Goal: Task Accomplishment & Management: Use online tool/utility

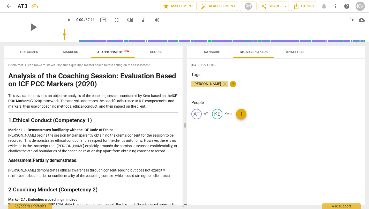
click at [6, 5] on span "arrow_back" at bounding box center [9, 6] width 6 height 6
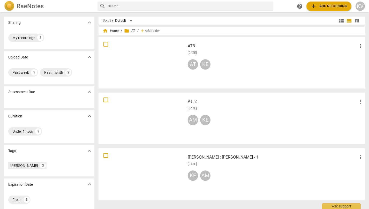
click at [120, 31] on div "home Home / folder AT / add Add folder" at bounding box center [232, 31] width 258 height 8
click at [111, 31] on span "home Home" at bounding box center [111, 30] width 16 height 5
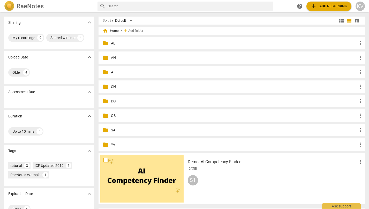
click at [113, 145] on p "YA" at bounding box center [234, 144] width 247 height 5
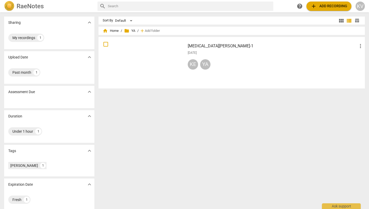
click at [322, 7] on span "add Add recording" at bounding box center [329, 6] width 37 height 6
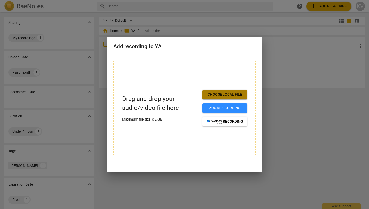
click at [223, 93] on span "Choose local file" at bounding box center [225, 94] width 36 height 5
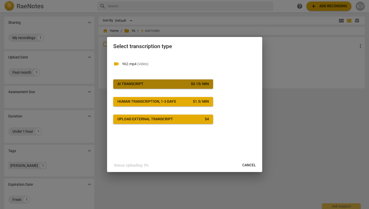
click at [168, 83] on span "AI Transcript $ 0.15 / min" at bounding box center [163, 84] width 92 height 5
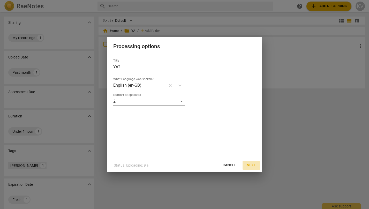
click at [253, 166] on span "Next" at bounding box center [251, 165] width 9 height 5
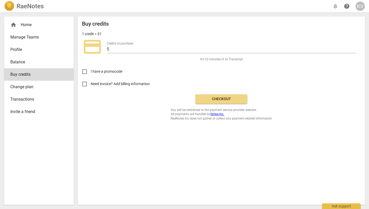
click at [236, 101] on span "Checkout" at bounding box center [221, 99] width 43 height 5
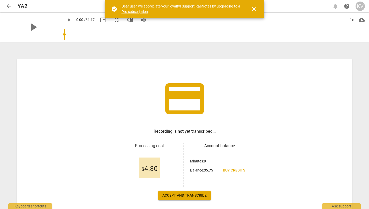
scroll to position [7, 0]
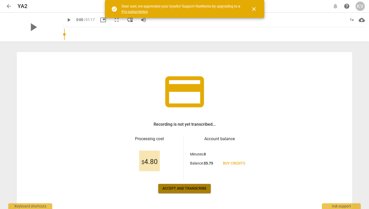
click at [184, 188] on span "Accept and transcribe" at bounding box center [185, 188] width 44 height 5
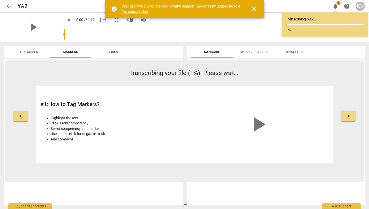
click at [8, 6] on span "arrow_back" at bounding box center [9, 6] width 6 height 6
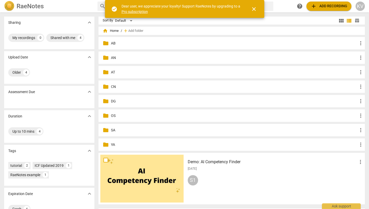
click at [113, 72] on p "AT" at bounding box center [234, 72] width 247 height 5
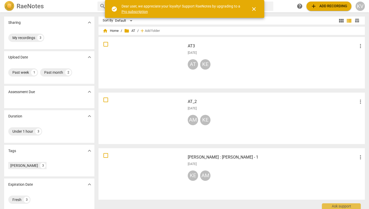
click at [205, 43] on h3 "AT3" at bounding box center [273, 46] width 170 height 6
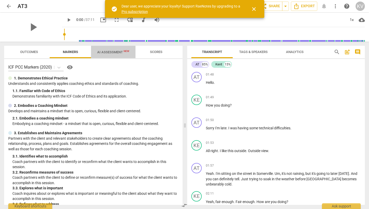
click at [111, 55] on span "AI Assessment New" at bounding box center [113, 52] width 45 height 8
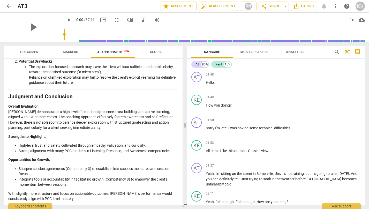
scroll to position [837, 0]
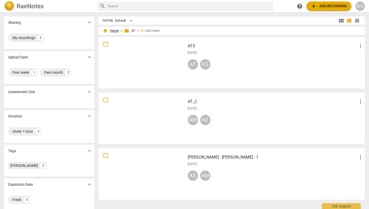
click at [116, 29] on span "home Home" at bounding box center [111, 30] width 16 height 5
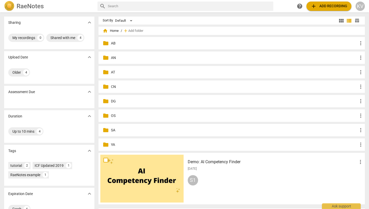
click at [111, 143] on p "YA" at bounding box center [234, 144] width 247 height 5
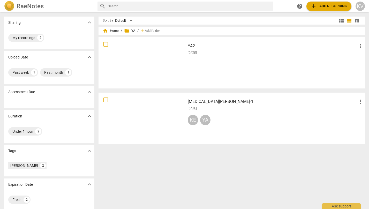
click at [161, 54] on div at bounding box center [141, 63] width 83 height 48
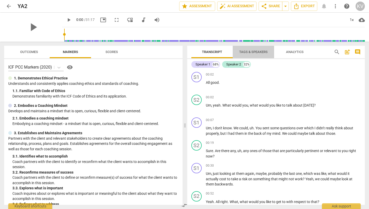
click at [246, 53] on span "Tags & Speakers" at bounding box center [253, 52] width 28 height 4
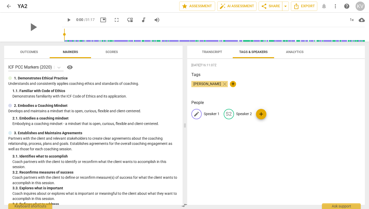
click at [213, 113] on p "Speaker 1" at bounding box center [212, 113] width 16 height 5
type input "YA"
click at [273, 114] on p "Speaker 2" at bounding box center [278, 113] width 16 height 5
type input "Kent"
click at [208, 115] on div "YA YA edit Kent delete add" at bounding box center [276, 116] width 170 height 14
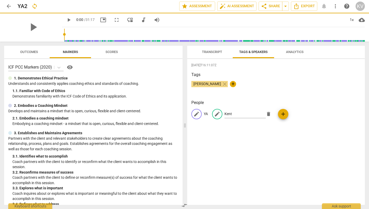
click at [208, 114] on p "YA" at bounding box center [206, 113] width 4 height 5
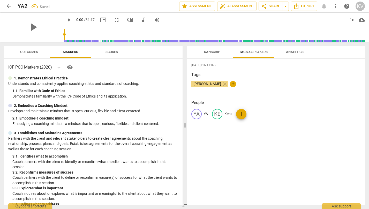
click at [206, 114] on p "YA" at bounding box center [206, 113] width 4 height 5
type input "[PERSON_NAME]"
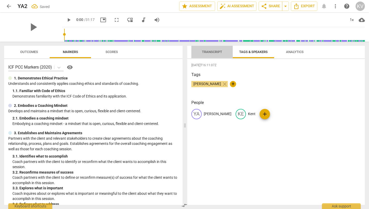
click at [213, 53] on span "Transcript" at bounding box center [212, 52] width 20 height 4
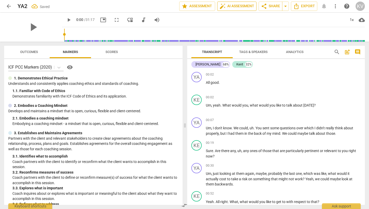
click at [245, 8] on span "auto_fix_high AI Assessment" at bounding box center [237, 6] width 35 height 6
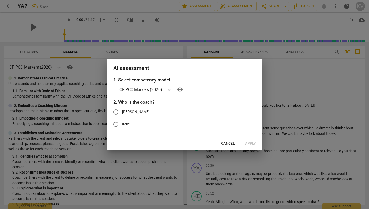
click at [126, 123] on span "Kent" at bounding box center [126, 124] width 8 height 5
click at [122, 123] on input "Kent" at bounding box center [116, 124] width 12 height 12
radio input "true"
click at [250, 143] on span "Apply" at bounding box center [250, 143] width 11 height 5
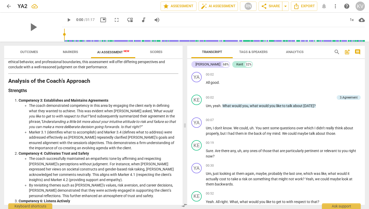
scroll to position [71, 0]
